Goal: Check status: Check status

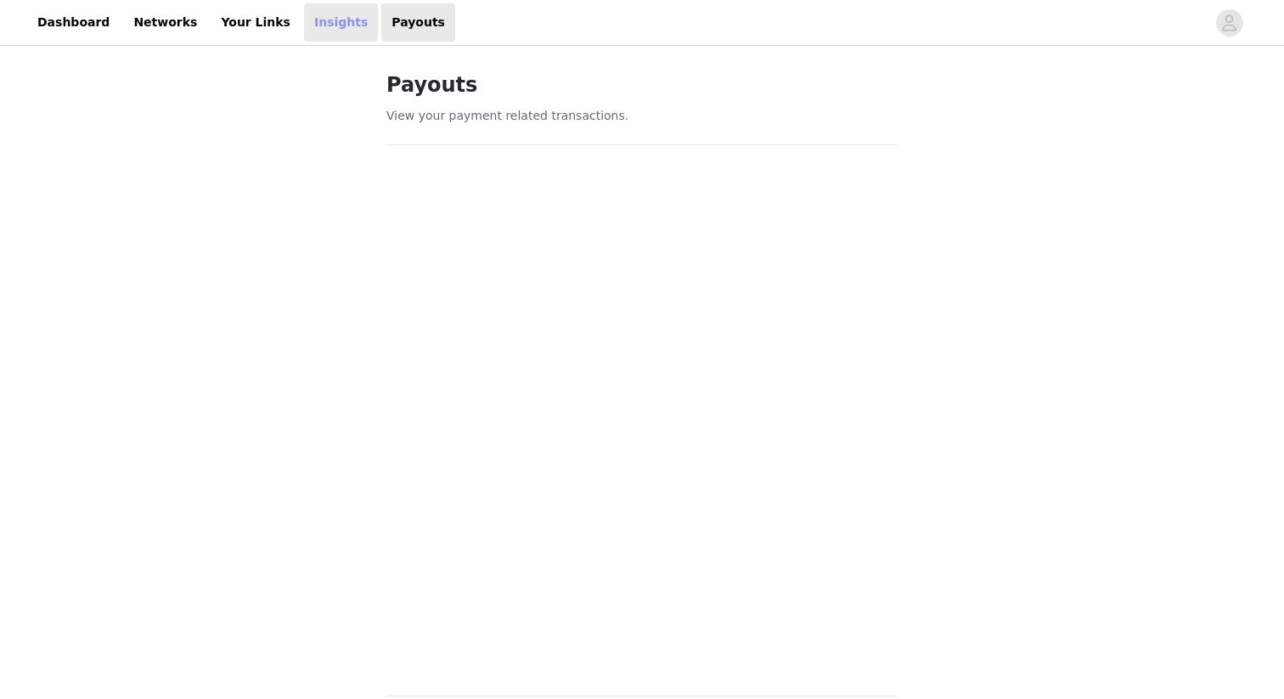
click at [304, 34] on link "Insights" at bounding box center [341, 22] width 74 height 38
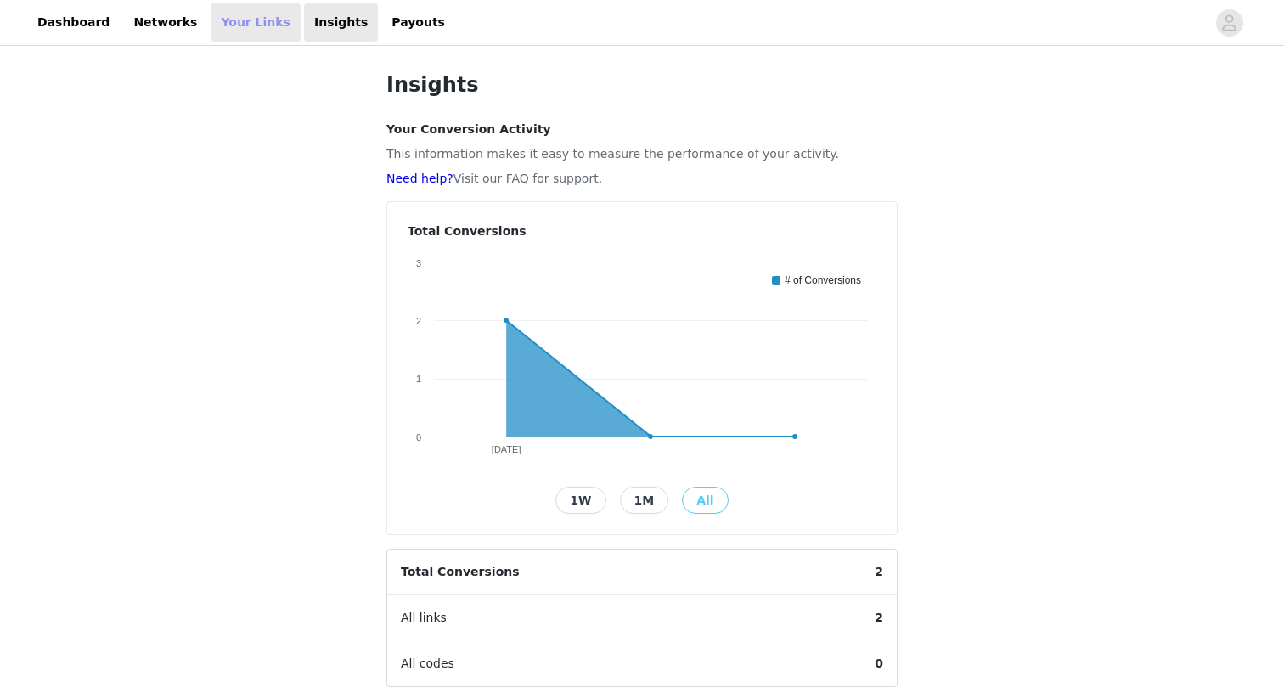
click at [211, 14] on link "Your Links" at bounding box center [256, 22] width 90 height 38
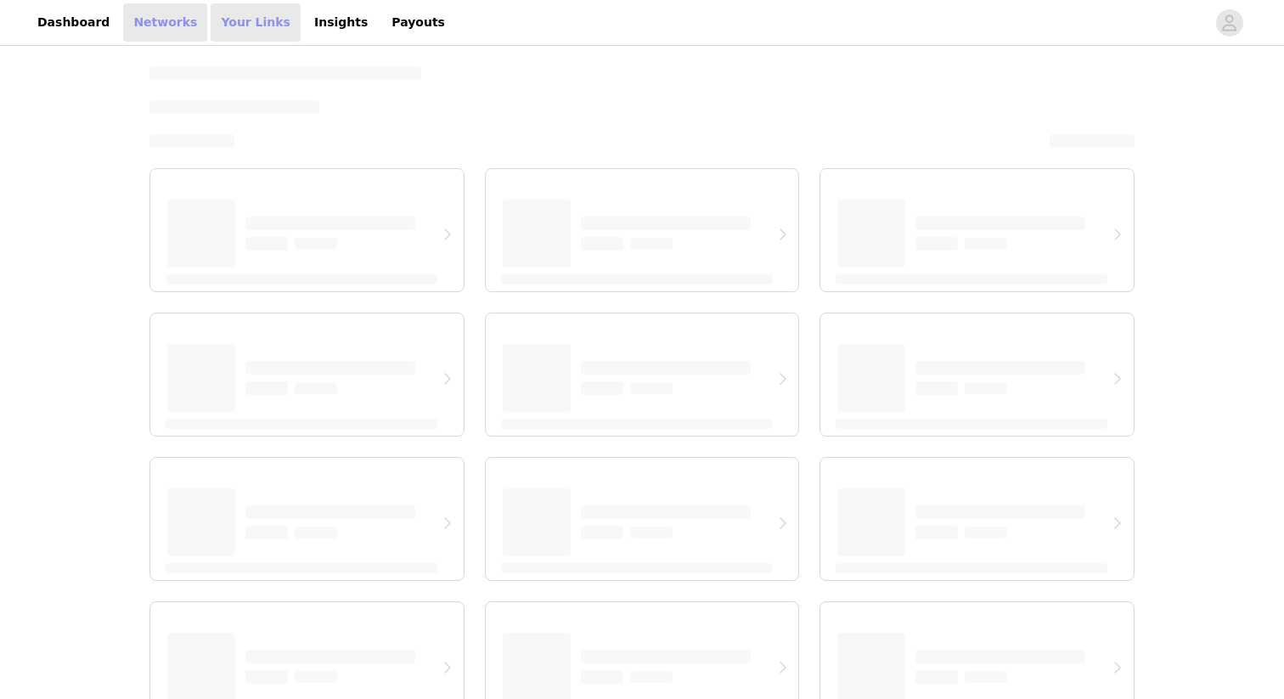
select select "12"
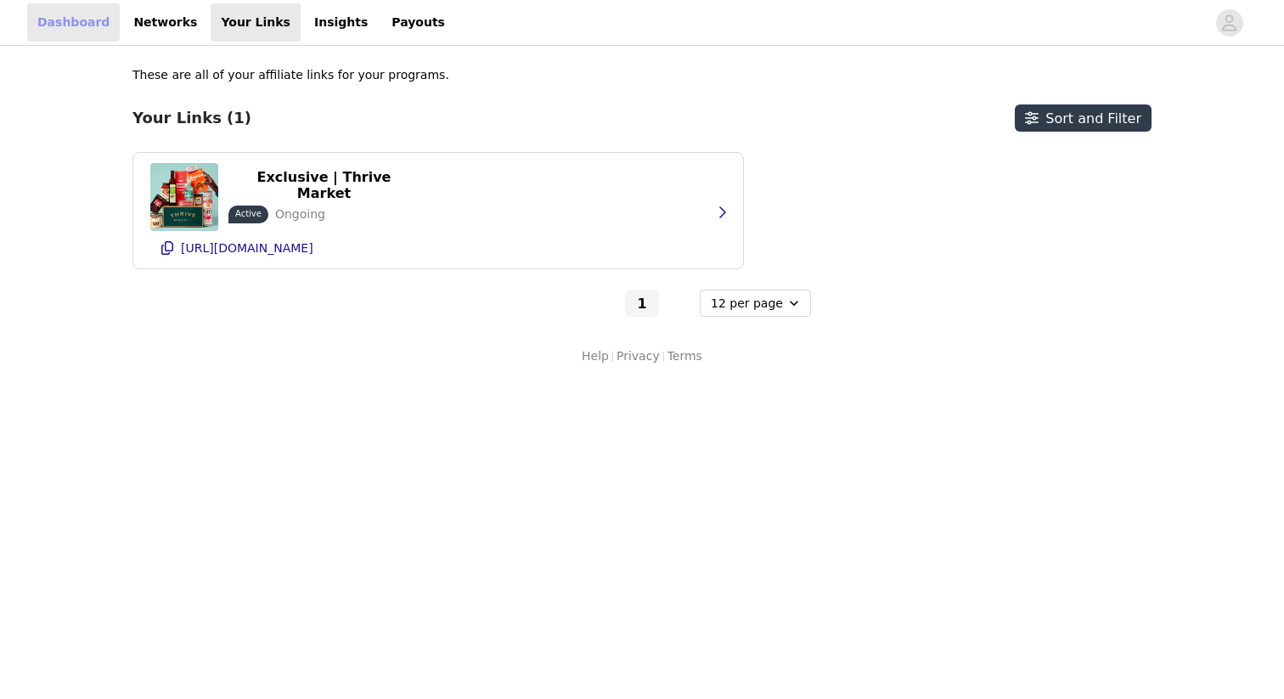
click at [82, 20] on link "Dashboard" at bounding box center [73, 22] width 93 height 38
